Goal: Use online tool/utility: Use online tool/utility

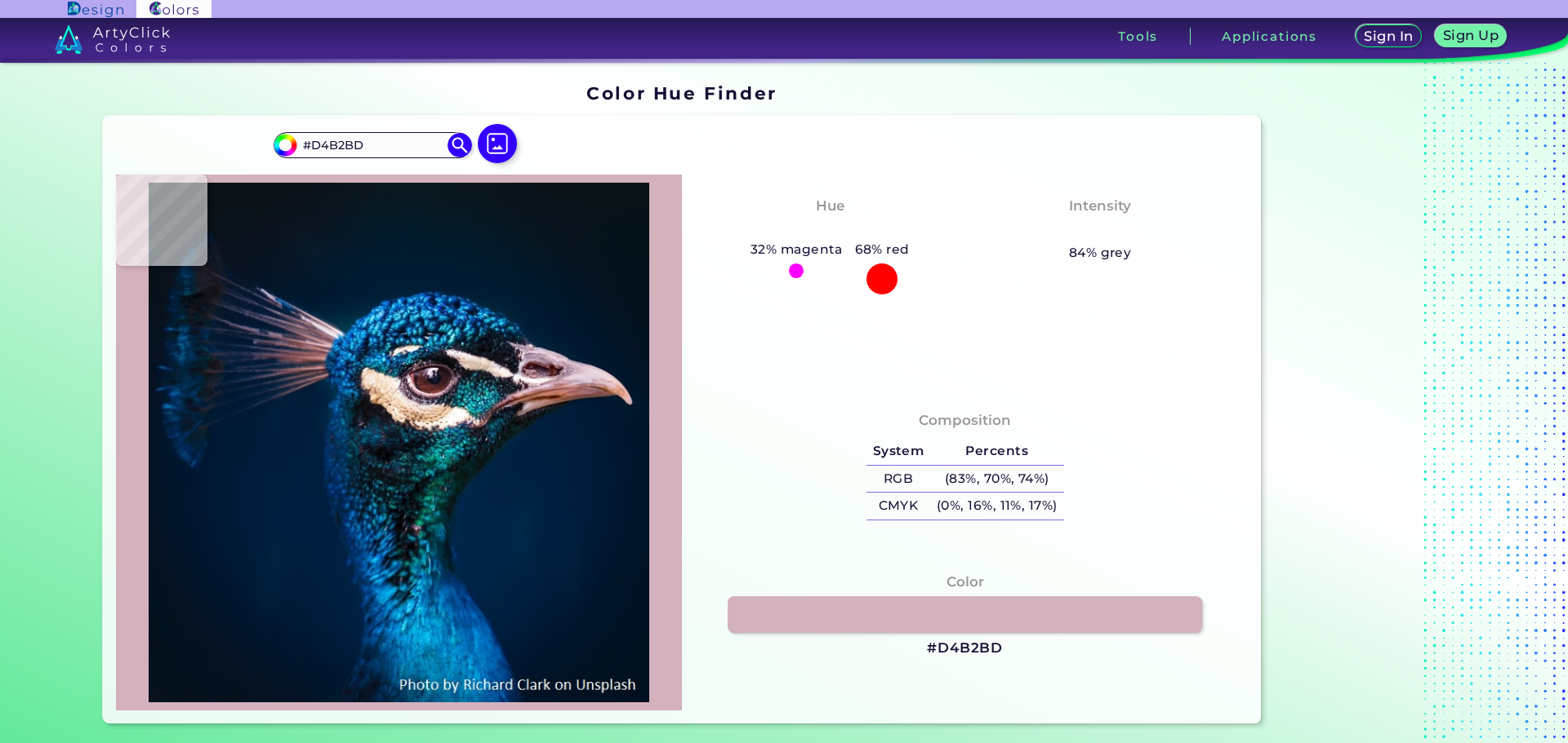
type input "#ddc3cd"
type input "#DDC3CD"
type input "#d9bcc7"
type input "#D9BCC7"
type input "#d2b6be"
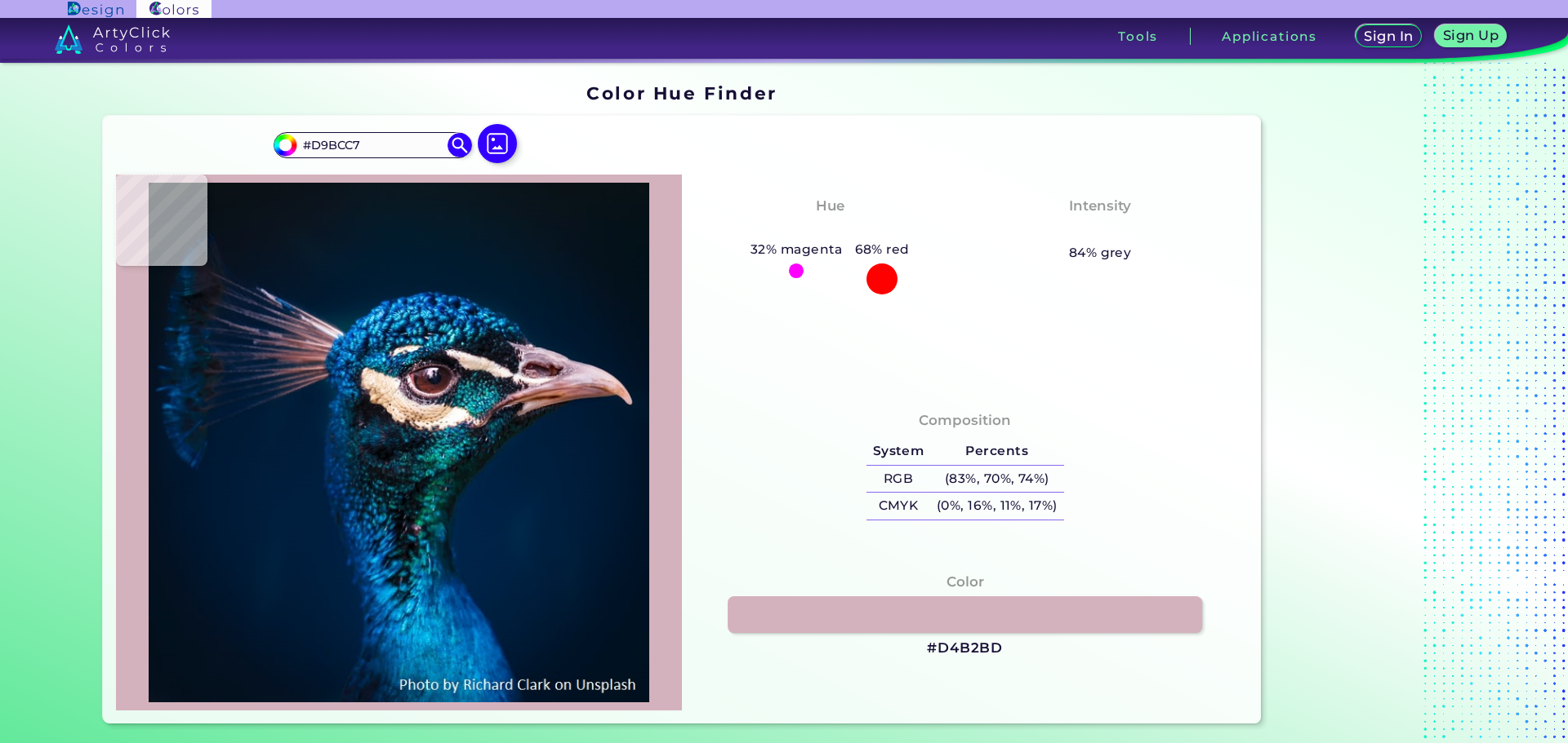
type input "#D2B6BE"
type input "#6a6d7e"
type input "#6A6D7E"
type input "#001d35"
type input "#001D35"
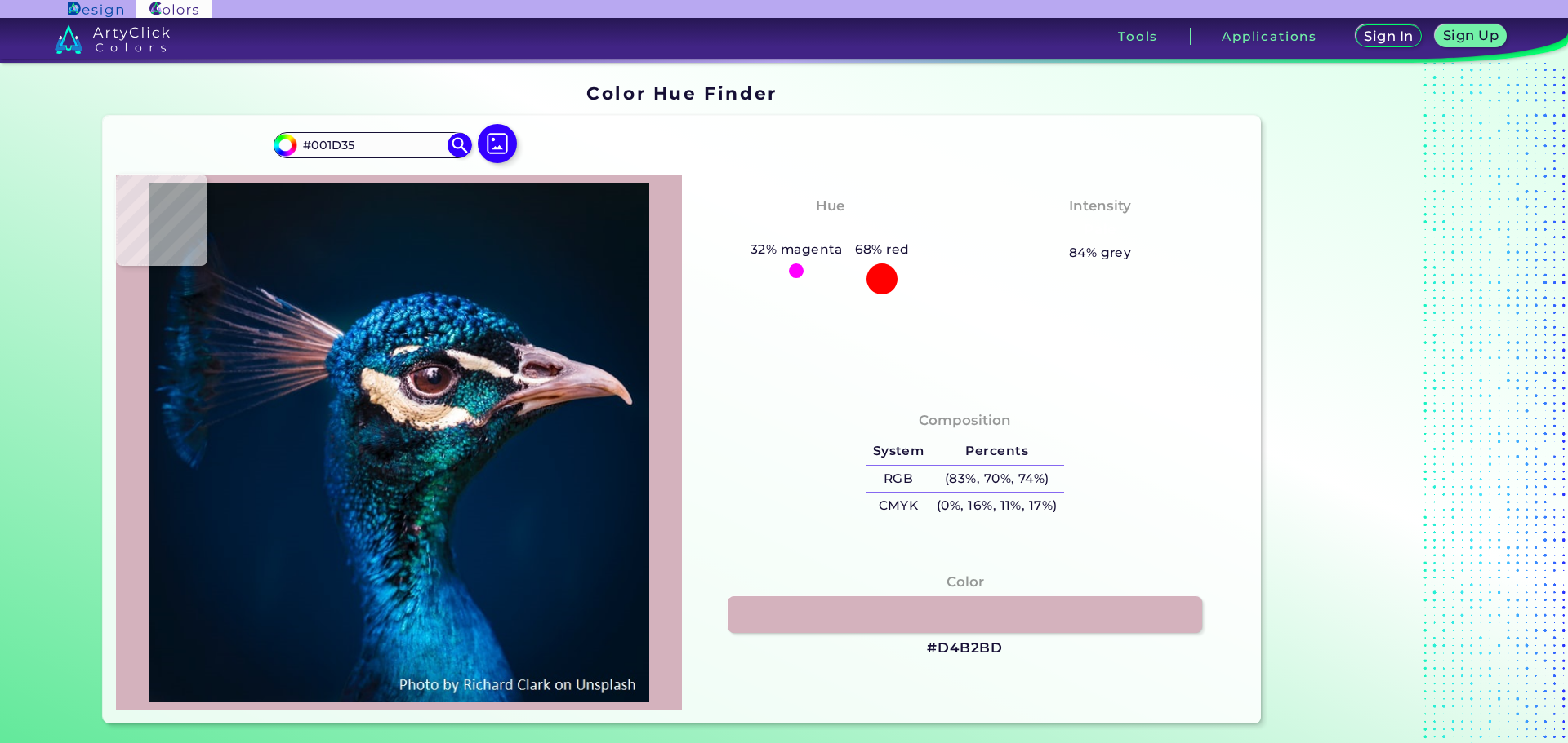
type input "#001830"
type input "#00162b"
type input "#00162B"
type input "#011425"
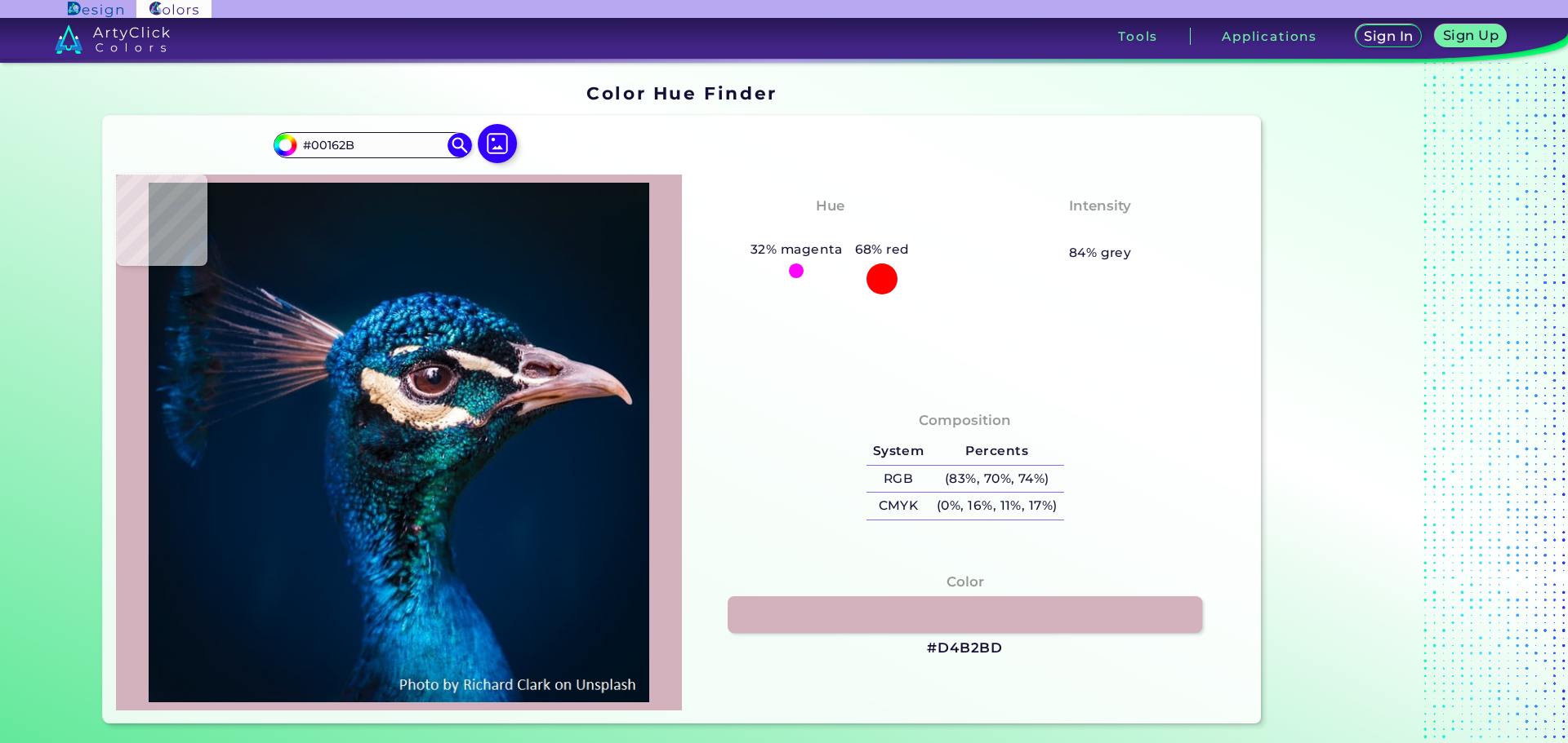
type input "#011425"
type input "#011120"
